Goal: Information Seeking & Learning: Learn about a topic

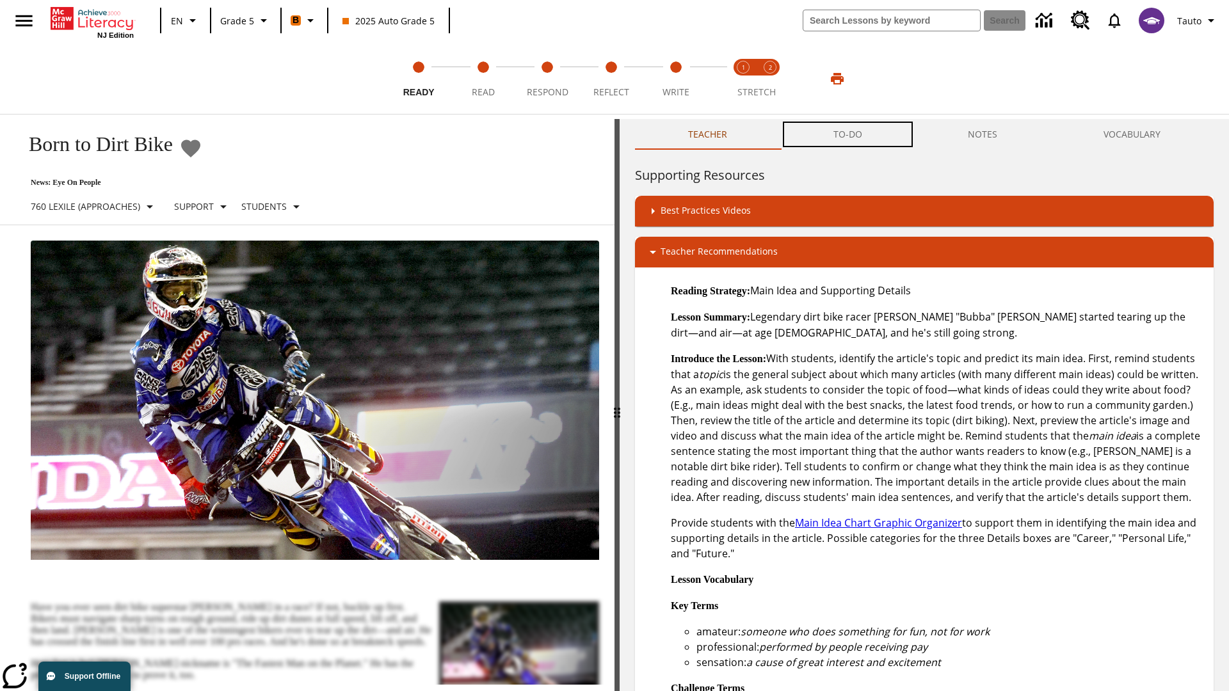
click at [848, 134] on button "TO-DO" at bounding box center [847, 134] width 135 height 31
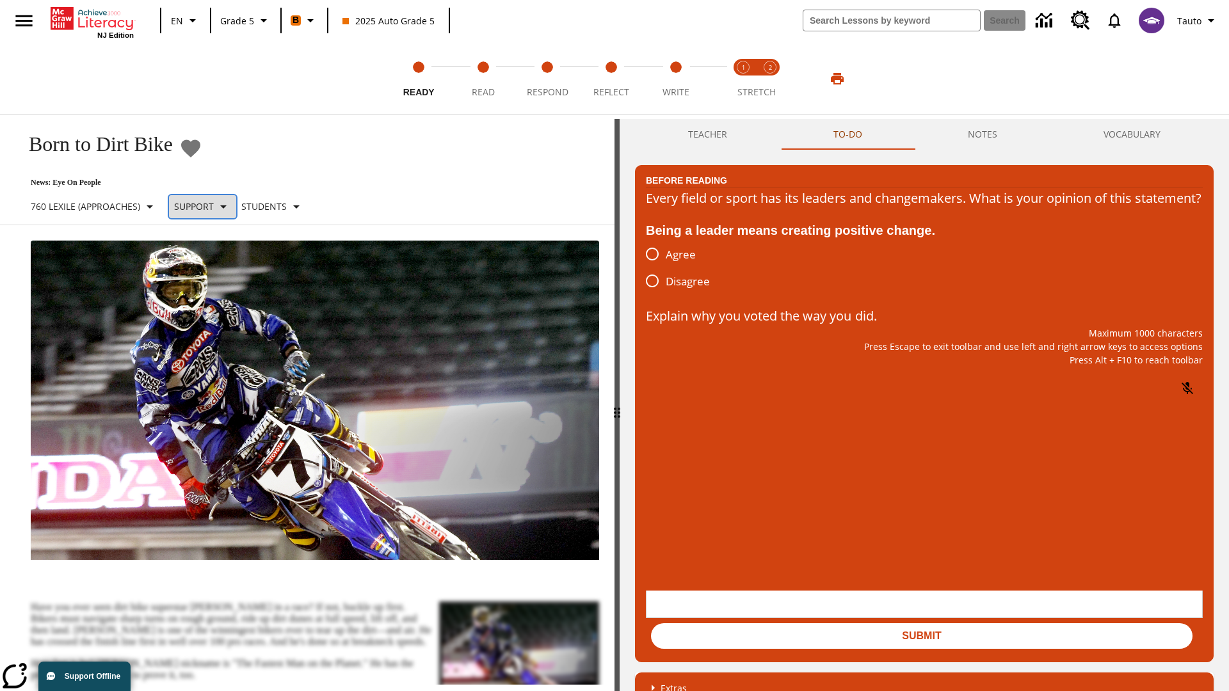
click at [212, 206] on p "Support" at bounding box center [194, 206] width 40 height 13
click at [226, 281] on p "Support" at bounding box center [226, 281] width 76 height 13
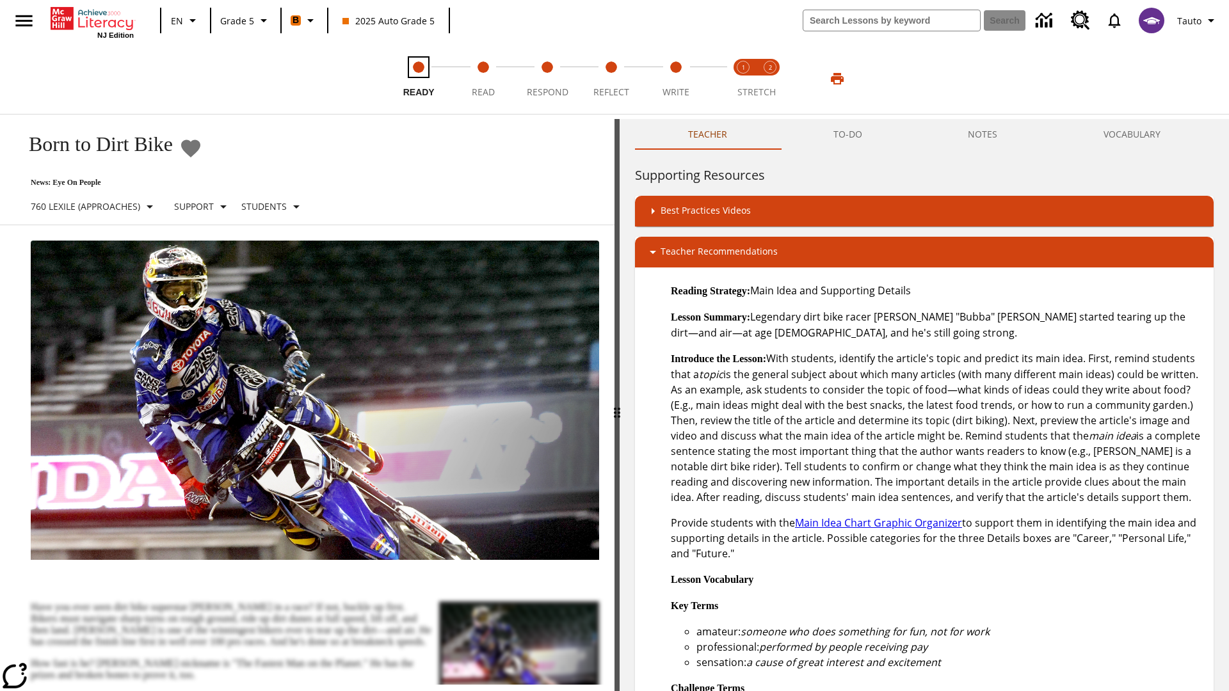
click at [419, 79] on span "Ready" at bounding box center [418, 87] width 31 height 23
click at [848, 134] on button "TO-DO" at bounding box center [847, 134] width 135 height 31
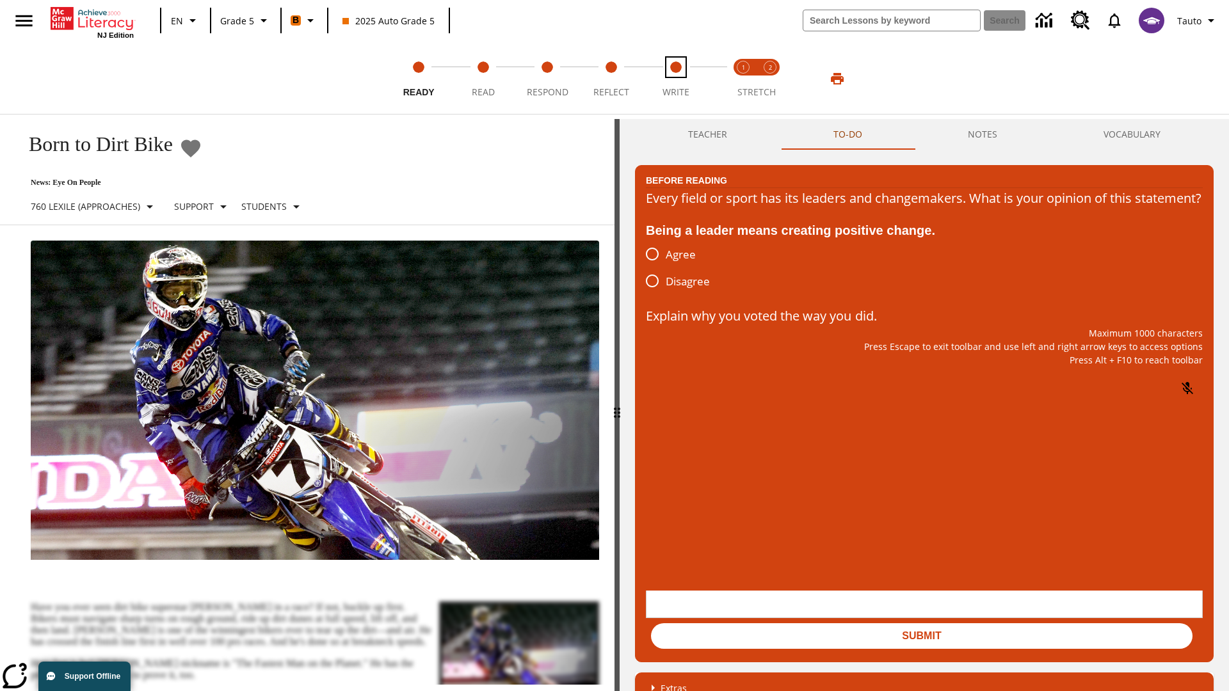
click at [675, 79] on span "Write" at bounding box center [675, 87] width 27 height 23
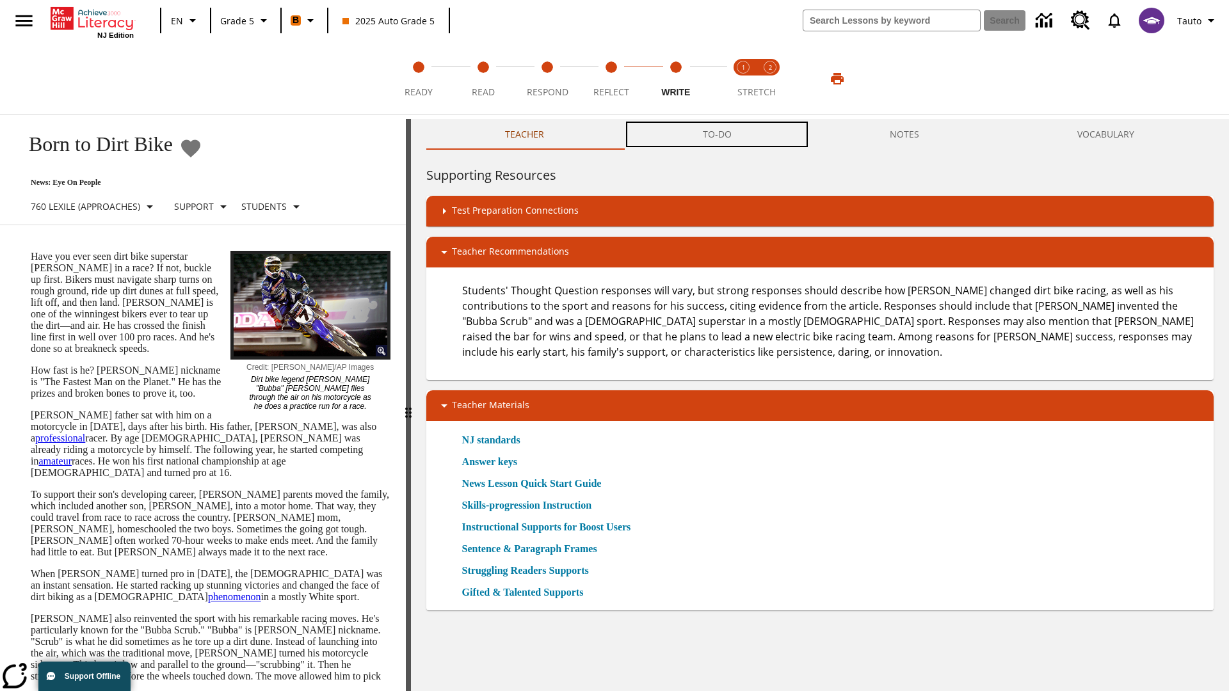
scroll to position [1, 0]
